Goal: Transaction & Acquisition: Purchase product/service

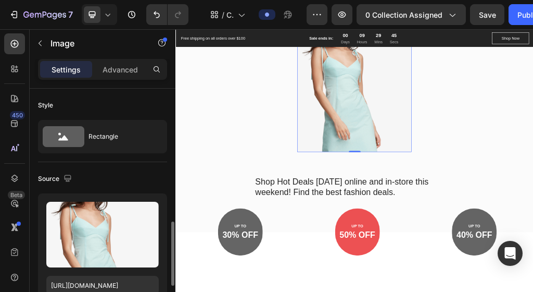
scroll to position [104, 0]
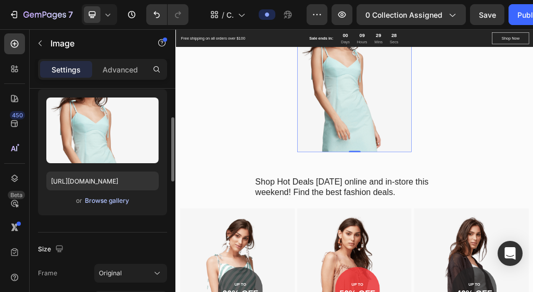
click at [124, 201] on div "Browse gallery" at bounding box center [107, 200] width 44 height 9
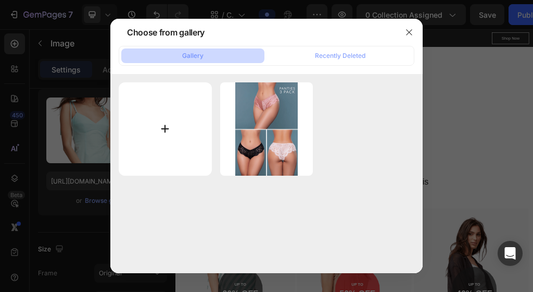
click at [168, 128] on input "file" at bounding box center [165, 128] width 93 height 93
click at [407, 33] on icon "button" at bounding box center [409, 32] width 8 height 8
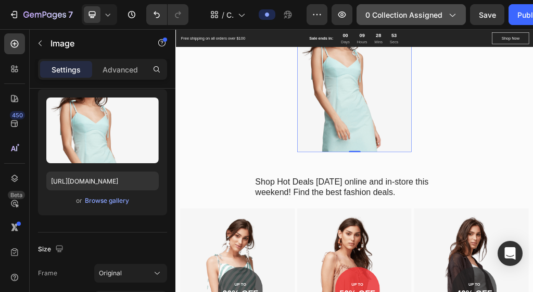
click at [454, 11] on icon "button" at bounding box center [452, 14] width 10 height 10
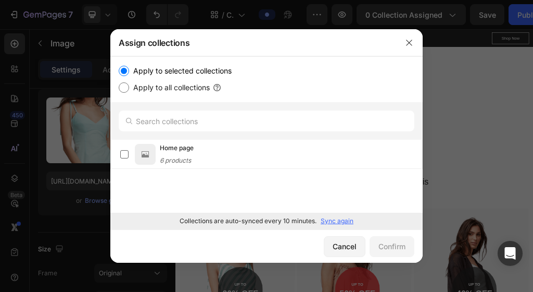
click at [188, 88] on label "Apply to all collections" at bounding box center [169, 87] width 81 height 13
click at [129, 88] on input "Apply to all collections" at bounding box center [124, 87] width 10 height 10
radio input "true"
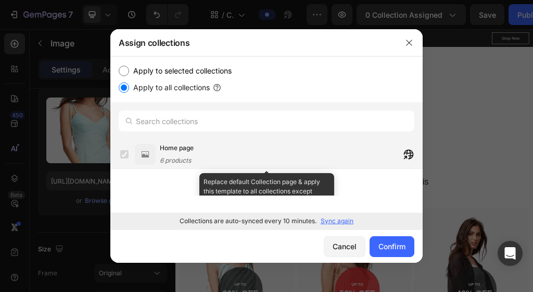
click at [192, 147] on span "Home page" at bounding box center [177, 148] width 34 height 10
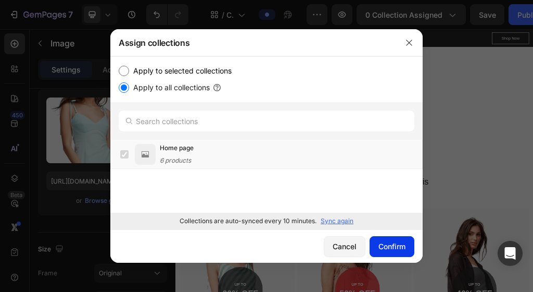
click at [385, 250] on div "Confirm" at bounding box center [392, 246] width 27 height 11
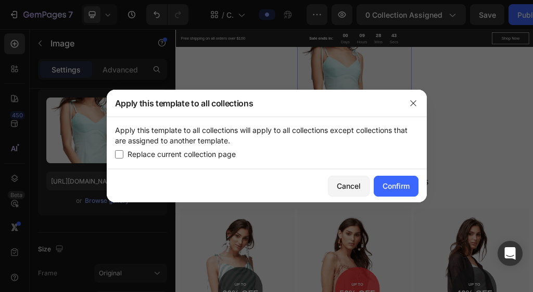
click at [121, 154] on input "checkbox" at bounding box center [119, 154] width 8 height 8
checkbox input "true"
click at [400, 186] on div "Confirm" at bounding box center [396, 185] width 27 height 11
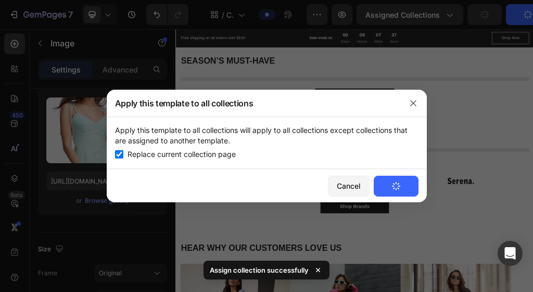
click at [253, 235] on div at bounding box center [266, 146] width 533 height 292
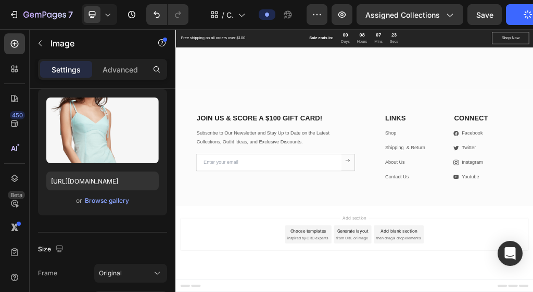
scroll to position [4198, 0]
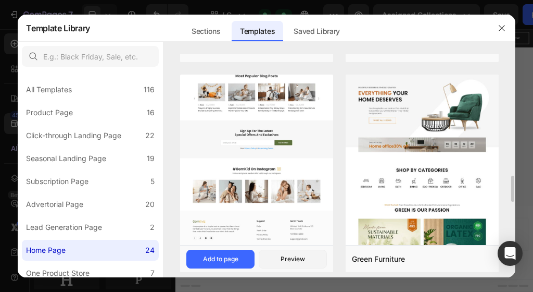
scroll to position [1030, 0]
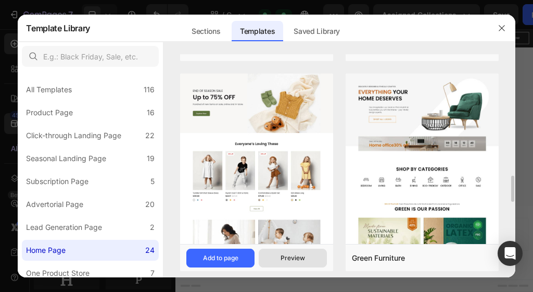
click at [286, 266] on button "Preview" at bounding box center [293, 257] width 68 height 19
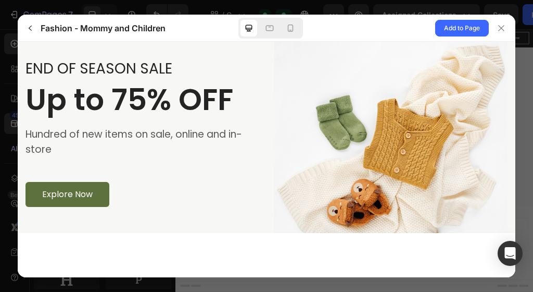
scroll to position [0, 0]
click at [97, 73] on div "END OF SEASON SALE" at bounding box center [142, 68] width 233 height 19
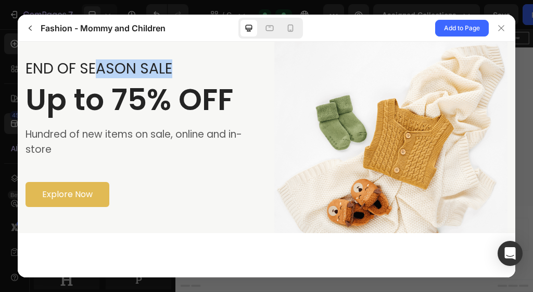
click at [94, 194] on button "Explore Now" at bounding box center [68, 194] width 84 height 25
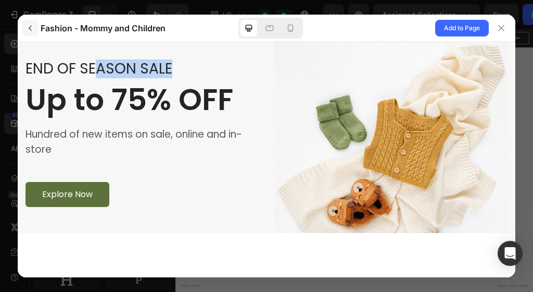
click at [30, 27] on icon "button" at bounding box center [30, 28] width 3 height 5
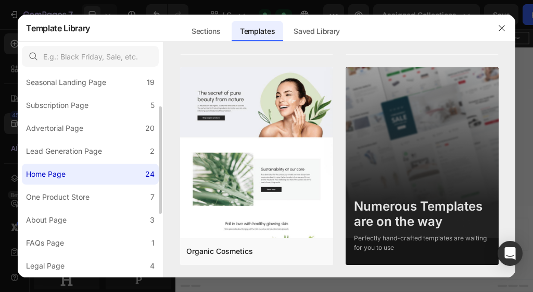
scroll to position [77, 0]
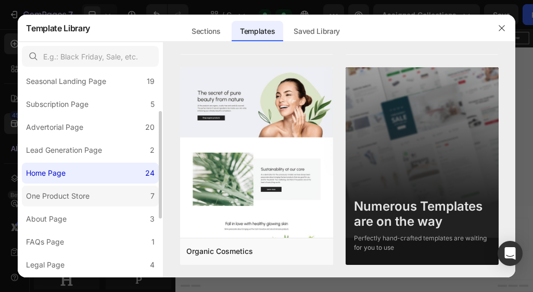
click at [81, 196] on div "One Product Store" at bounding box center [58, 196] width 64 height 13
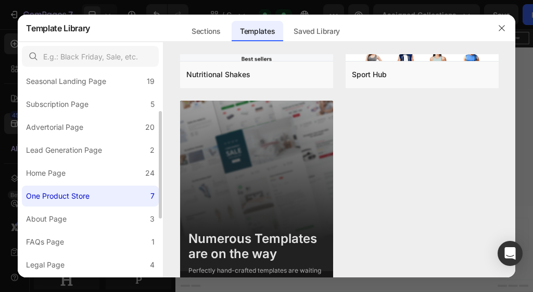
scroll to position [0, 0]
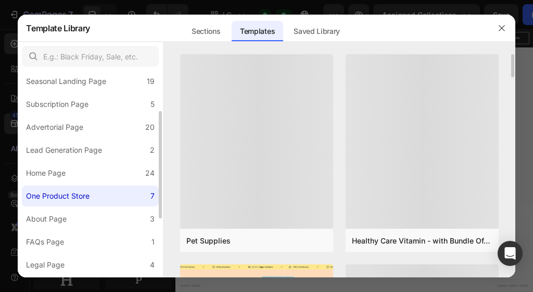
click at [81, 195] on div "One Product Store" at bounding box center [58, 196] width 64 height 13
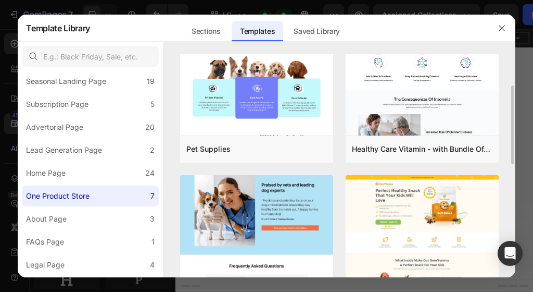
scroll to position [90, 0]
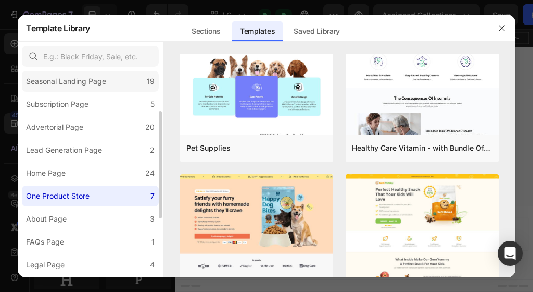
click at [110, 83] on div "Seasonal Landing Page" at bounding box center [68, 81] width 84 height 13
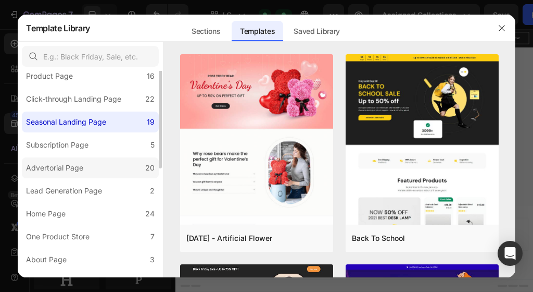
scroll to position [18, 0]
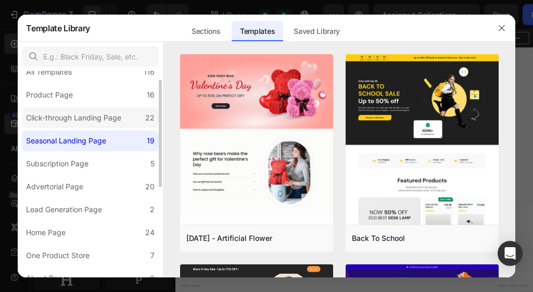
click at [96, 119] on div "Click-through Landing Page" at bounding box center [73, 117] width 95 height 13
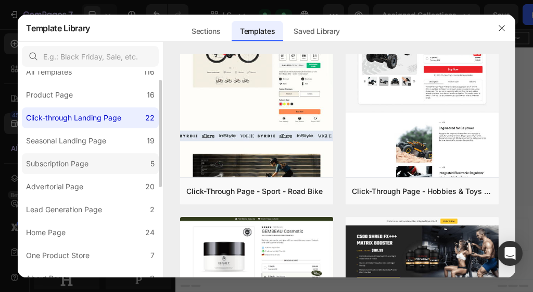
scroll to position [0, 0]
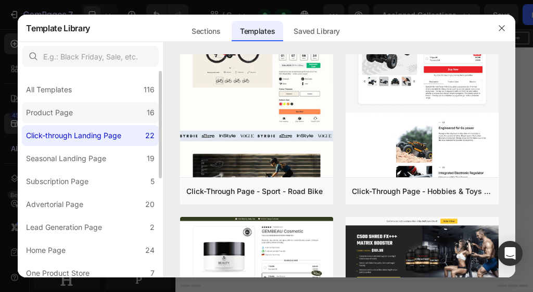
click at [90, 111] on label "Product Page 16" at bounding box center [90, 112] width 137 height 21
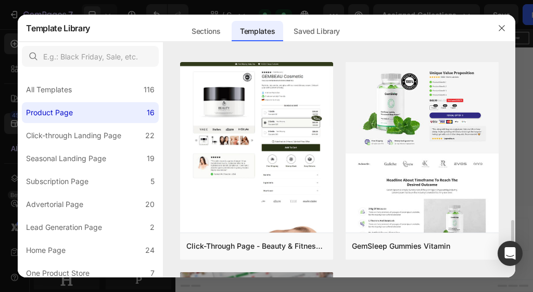
scroll to position [1466, 0]
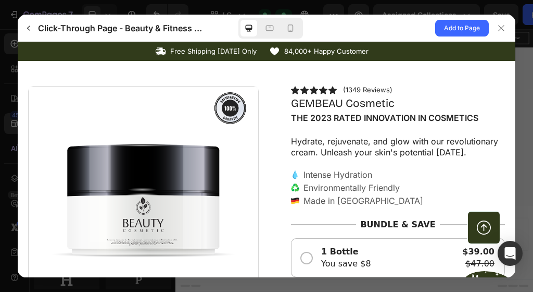
scroll to position [155, 0]
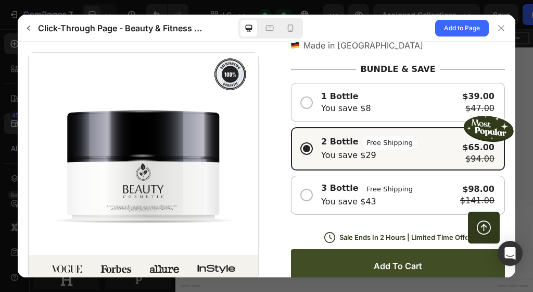
click at [322, 255] on button "Add to cart" at bounding box center [398, 266] width 214 height 34
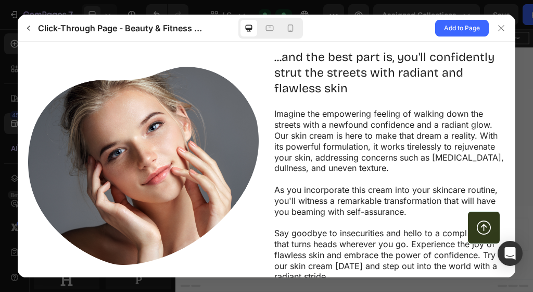
scroll to position [995, 0]
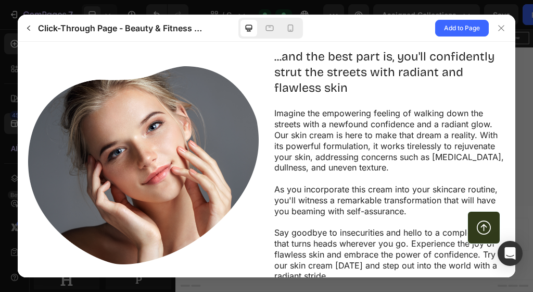
click at [322, 255] on p "Say goodbye to insecurities and hello to a complexion that turns heads wherever…" at bounding box center [386, 254] width 223 height 54
